Goal: Transaction & Acquisition: Purchase product/service

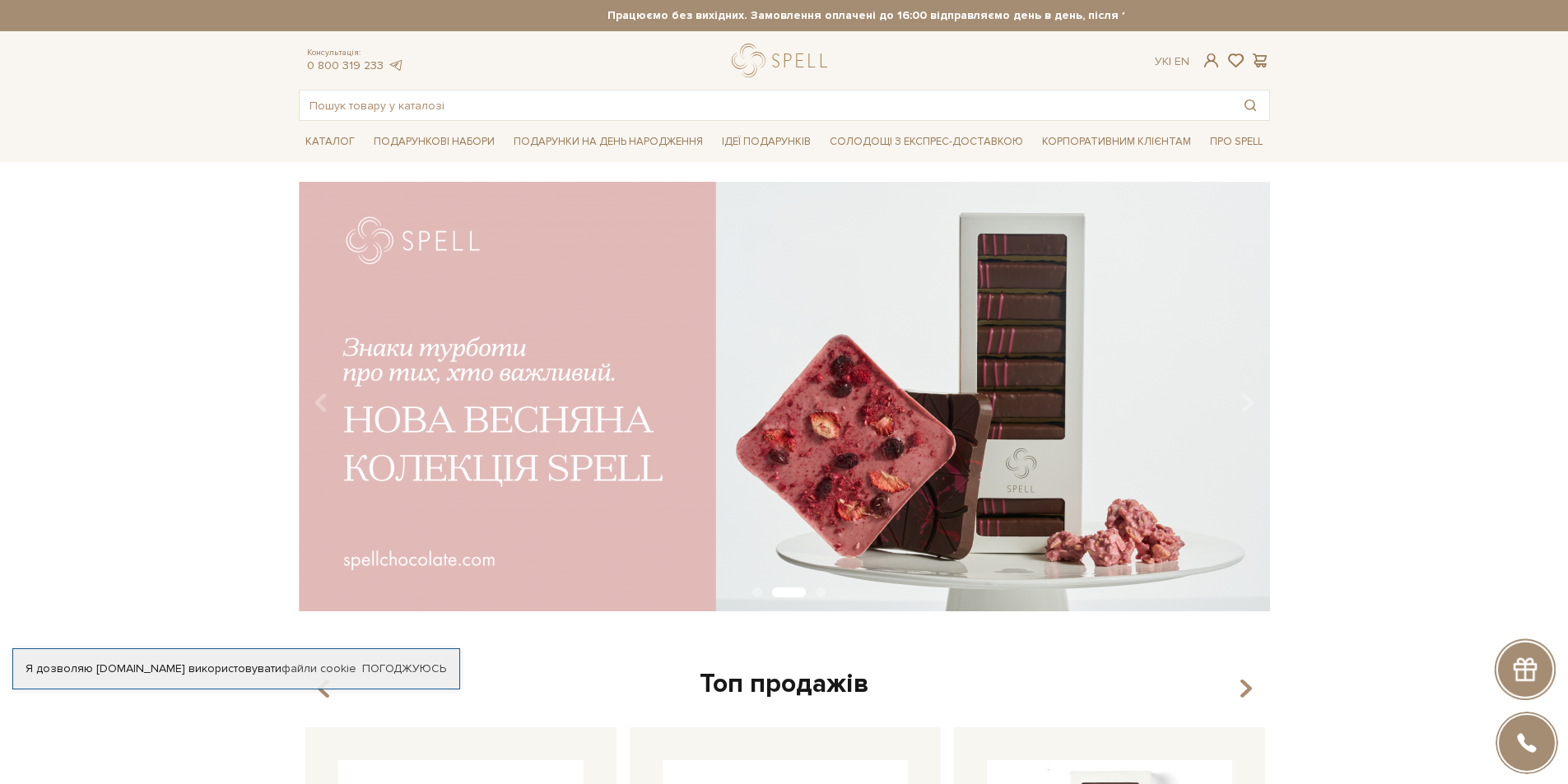
click at [211, 315] on div "slide 3 of 3" at bounding box center [784, 392] width 1568 height 419
click at [533, 434] on img at bounding box center [784, 397] width 971 height 430
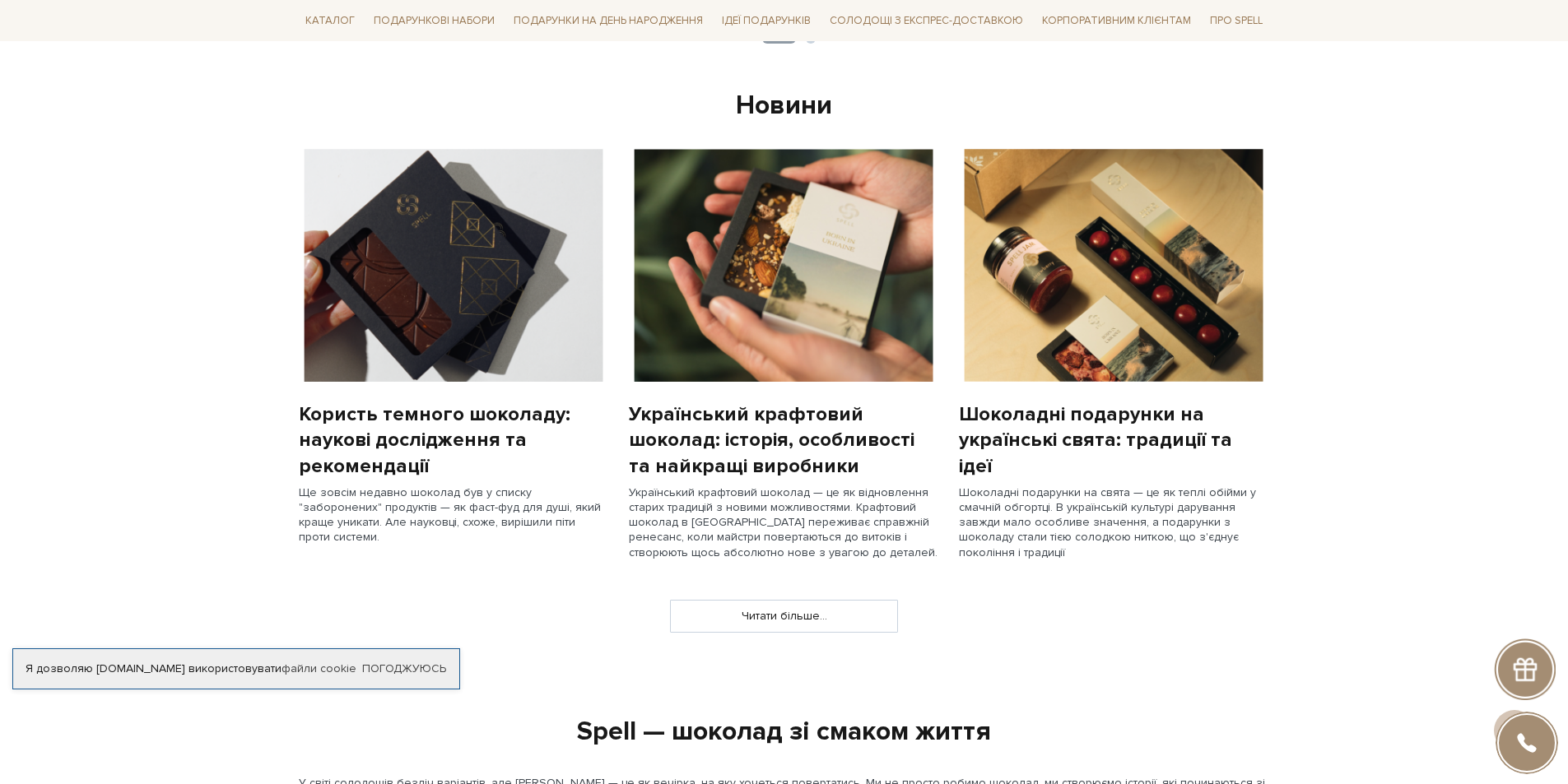
scroll to position [1234, 0]
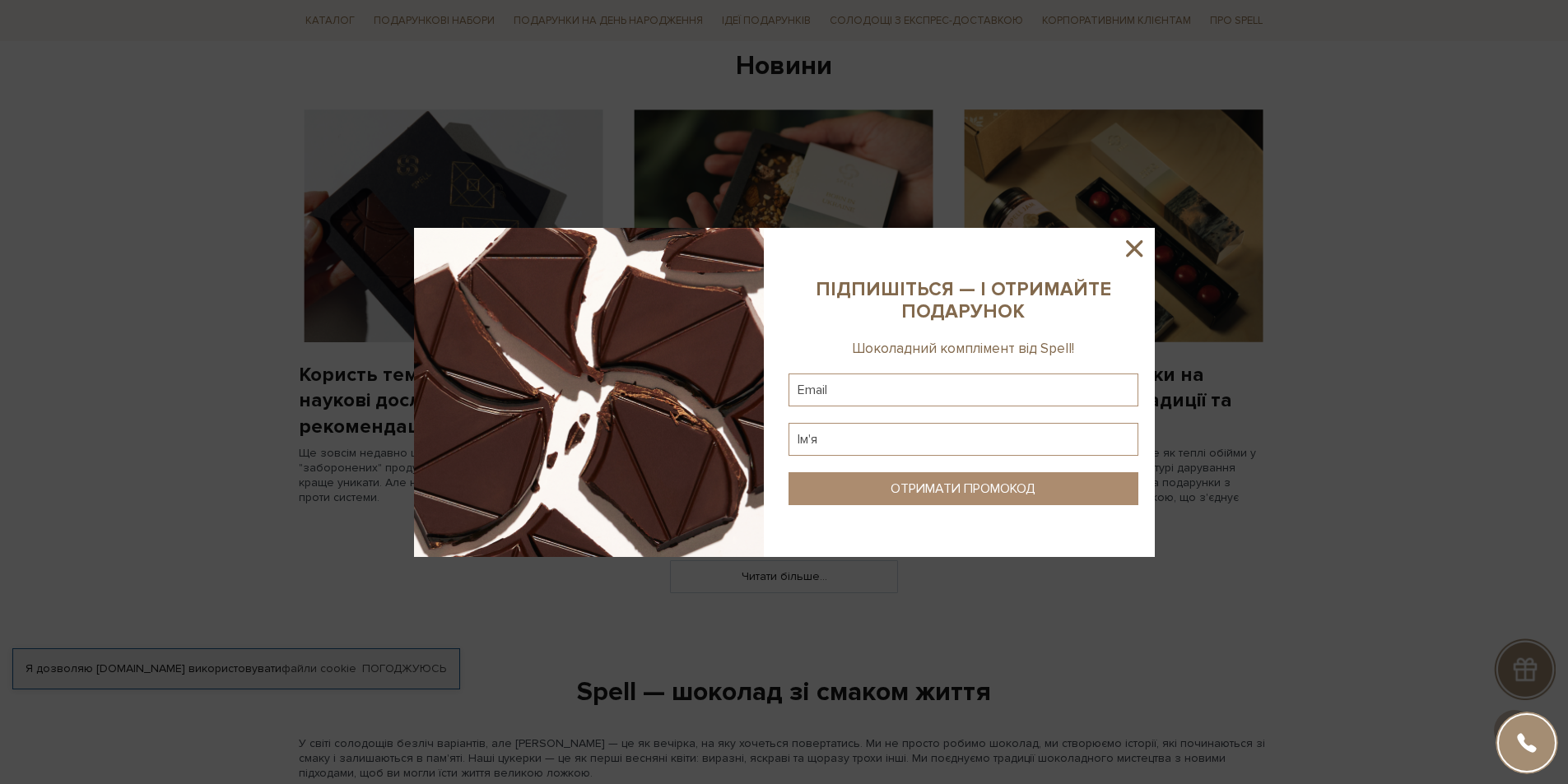
click at [1135, 241] on icon at bounding box center [1133, 248] width 28 height 28
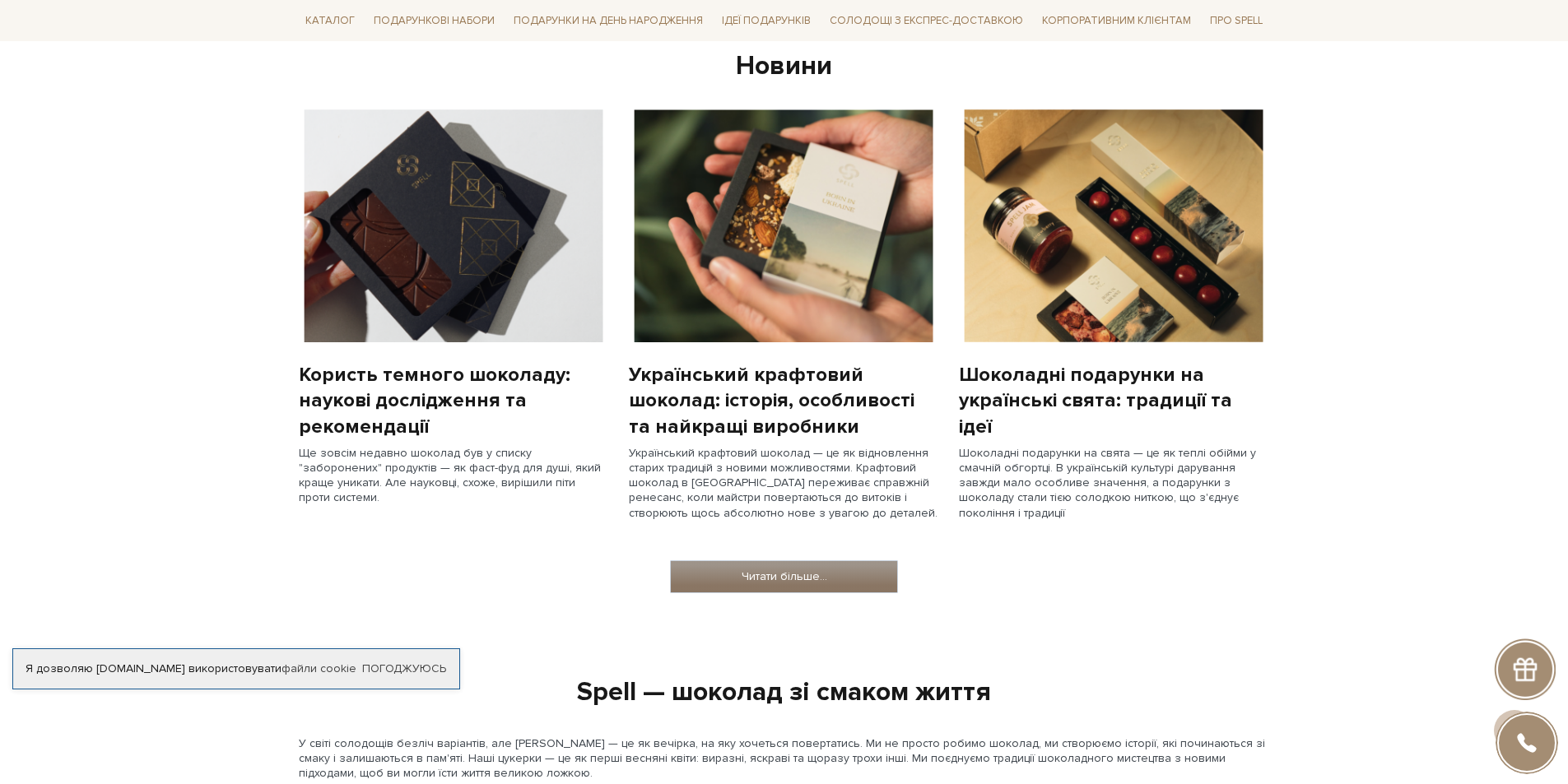
click at [753, 579] on link "Читати більше..." at bounding box center [784, 577] width 226 height 31
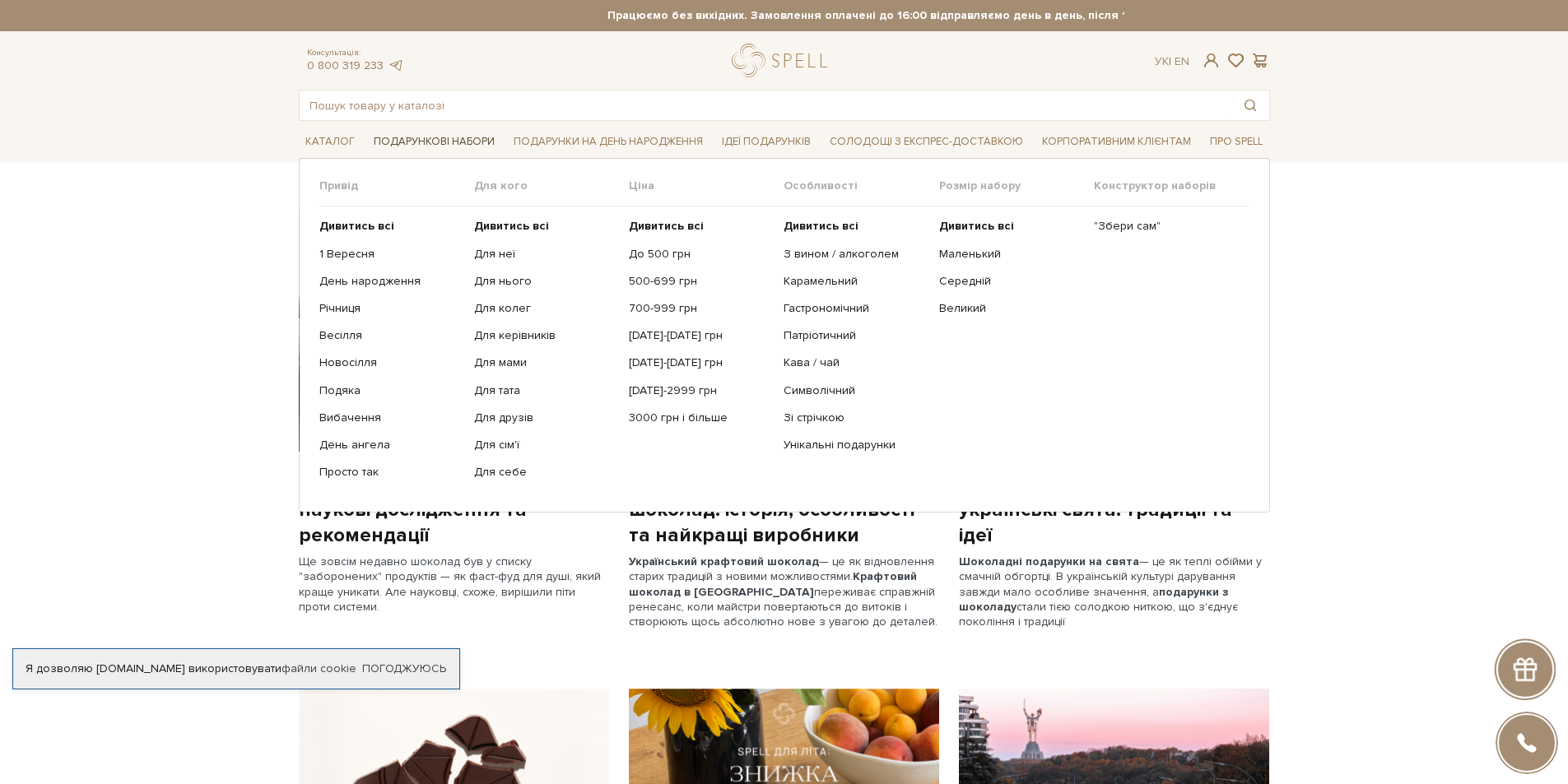
click at [423, 138] on span "Подарункові набори" at bounding box center [435, 142] width 134 height 25
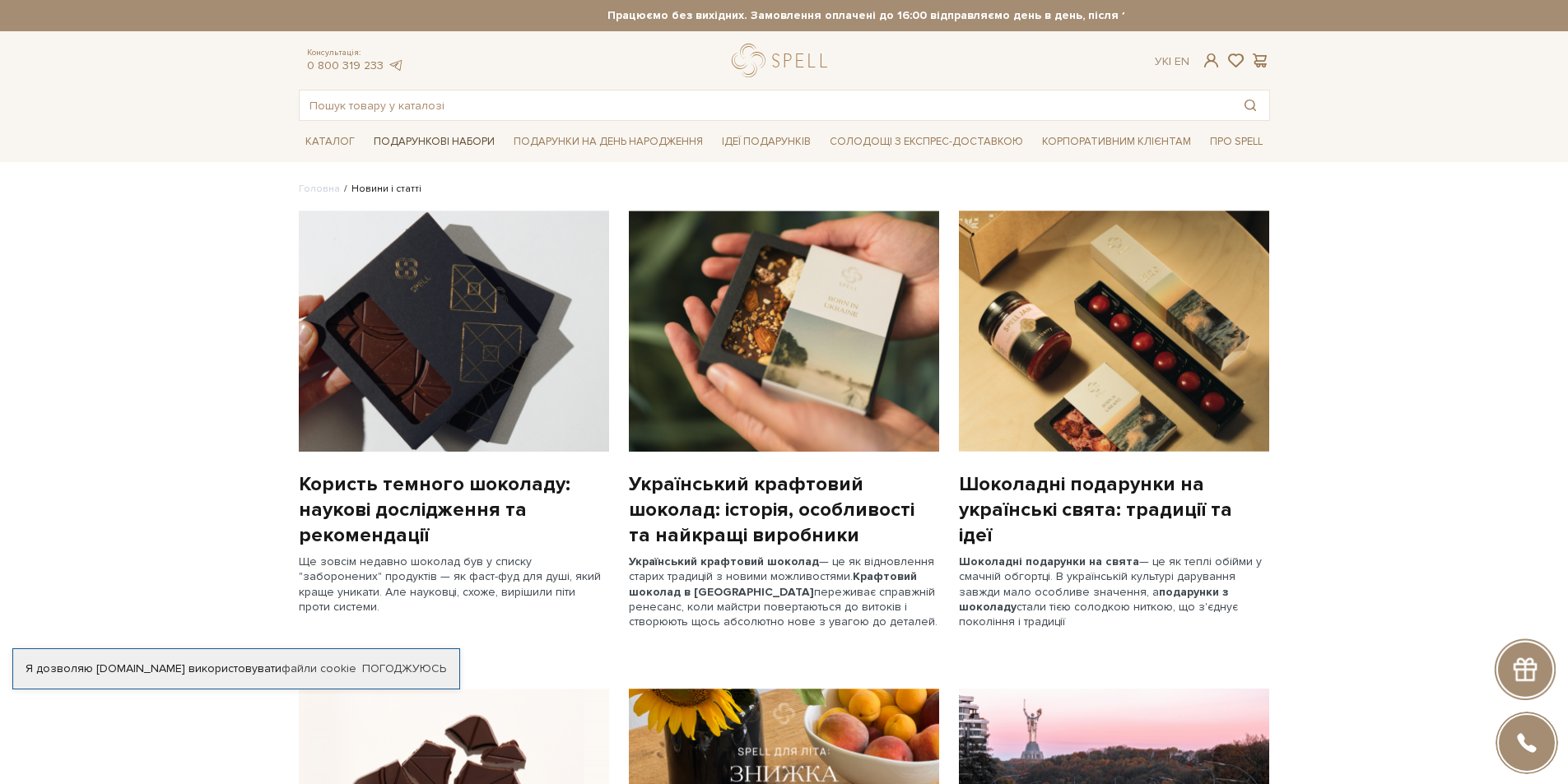
click at [423, 138] on span "Подарункові набори" at bounding box center [435, 142] width 134 height 25
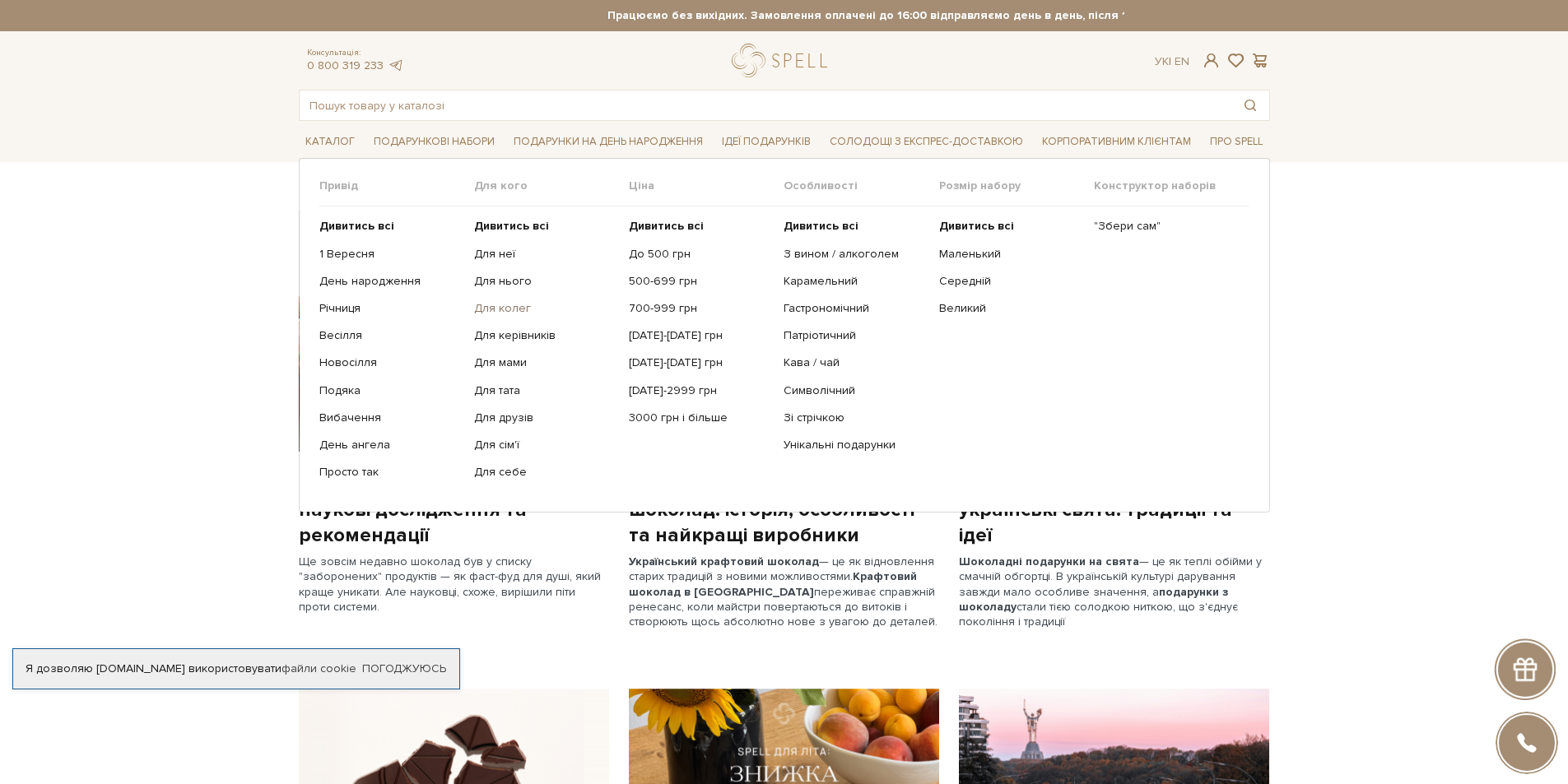
click at [493, 308] on link "Для колег" at bounding box center [545, 308] width 142 height 15
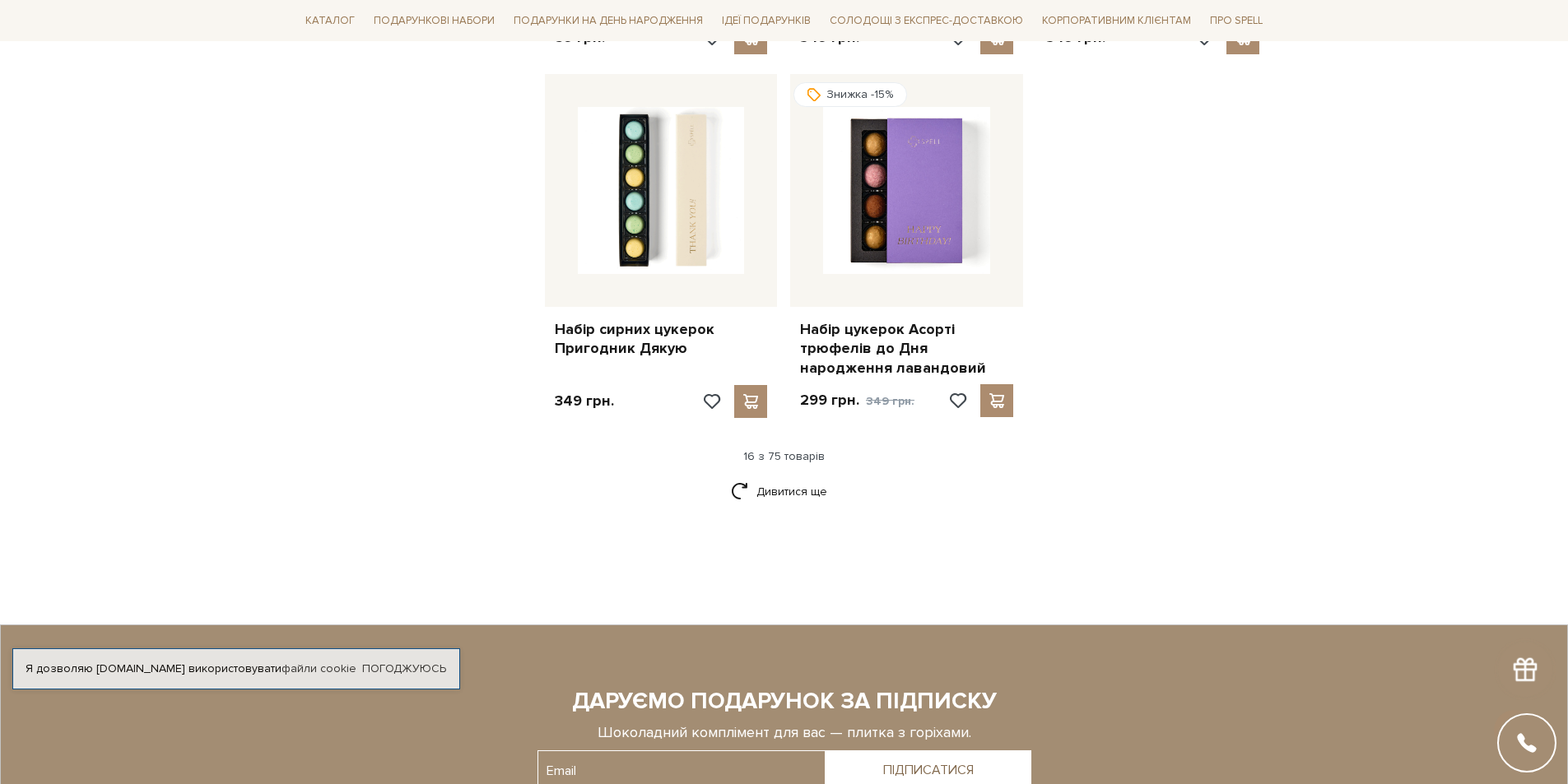
scroll to position [2056, 0]
